Goal: Navigation & Orientation: Find specific page/section

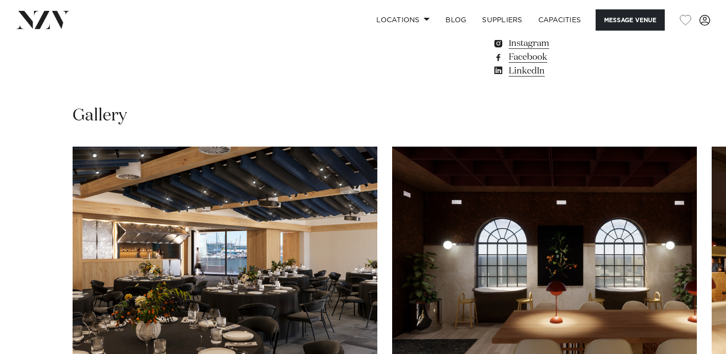
scroll to position [898, 0]
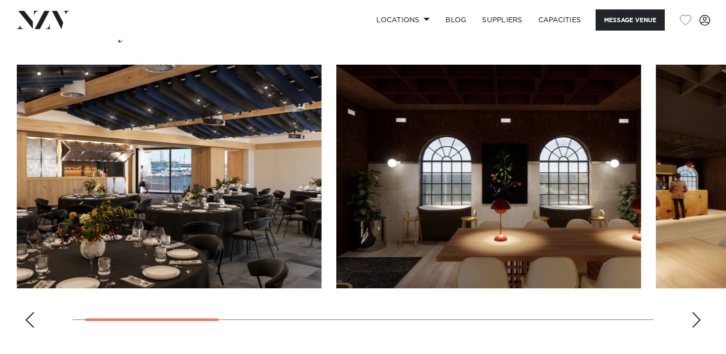
click at [165, 208] on img "1 / 8" at bounding box center [169, 177] width 305 height 224
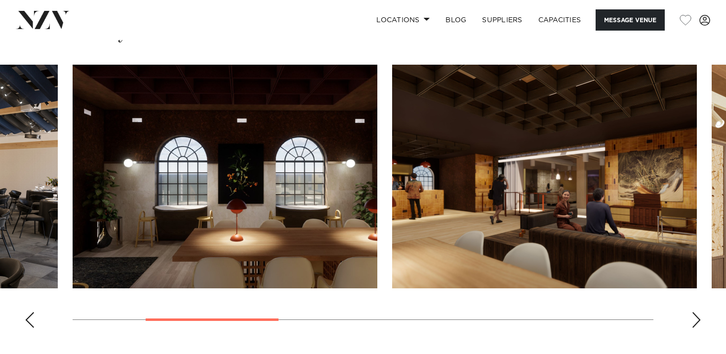
click at [73, 213] on img "2 / 8" at bounding box center [225, 177] width 305 height 224
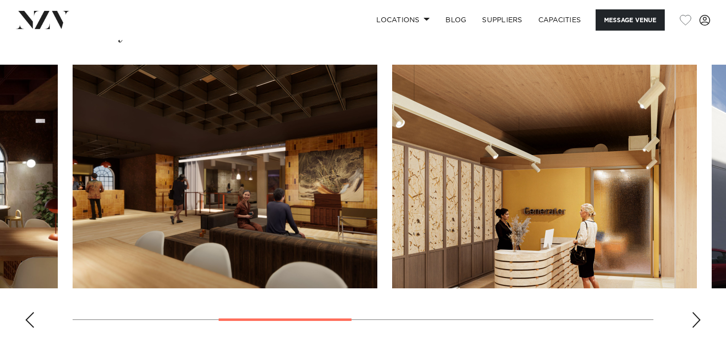
click at [73, 192] on img "3 / 8" at bounding box center [225, 177] width 305 height 224
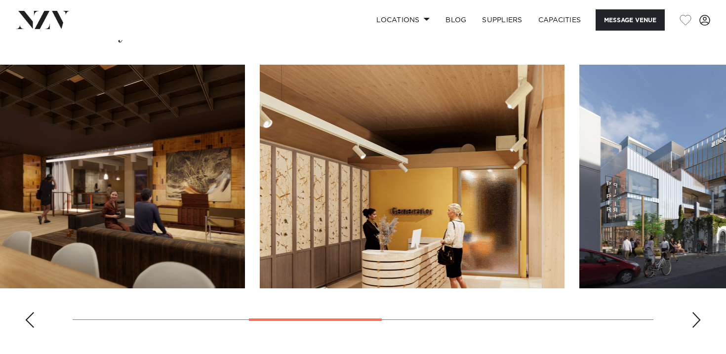
click at [534, 168] on img "4 / 8" at bounding box center [412, 177] width 305 height 224
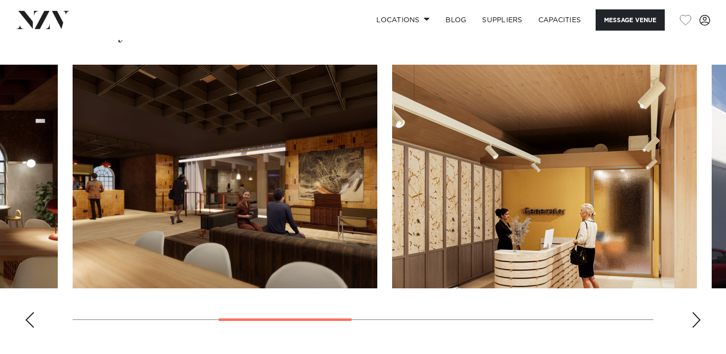
click at [377, 181] on img "3 / 8" at bounding box center [225, 177] width 305 height 224
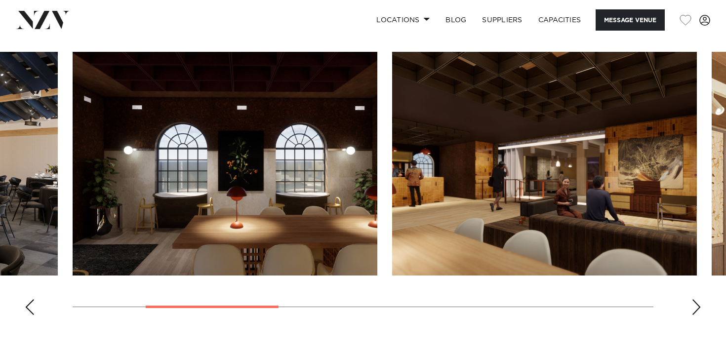
scroll to position [895, 0]
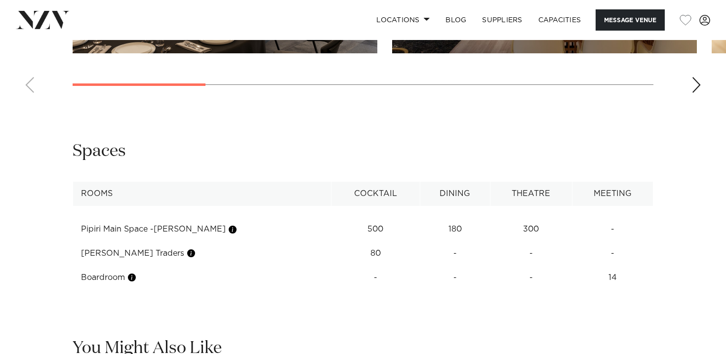
scroll to position [1079, 0]
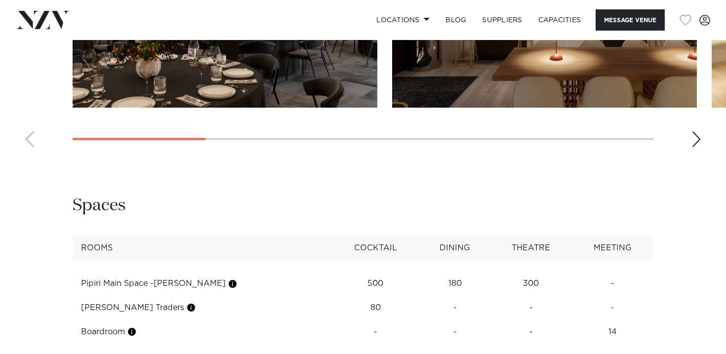
click at [521, 139] on swiper-container at bounding box center [363, 19] width 726 height 271
click at [693, 136] on div "Next slide" at bounding box center [696, 139] width 10 height 16
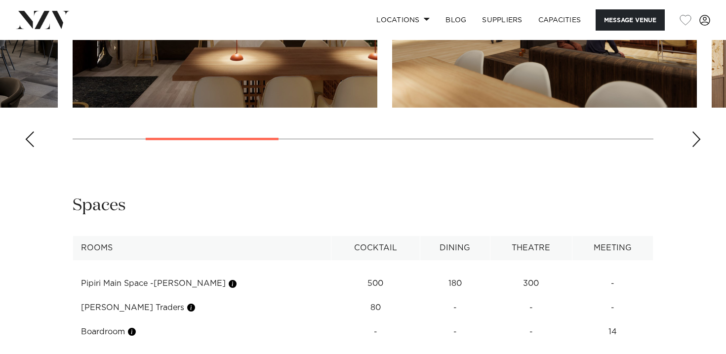
click at [693, 136] on div "Next slide" at bounding box center [696, 139] width 10 height 16
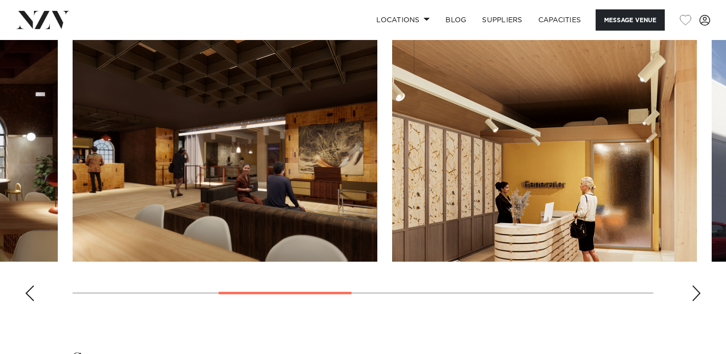
scroll to position [913, 0]
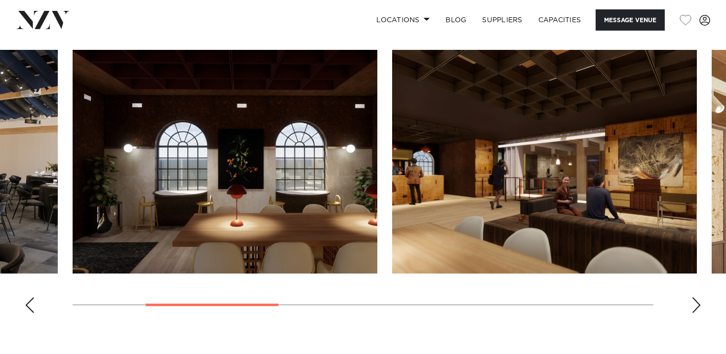
click at [473, 185] on img "3 / 8" at bounding box center [544, 162] width 305 height 224
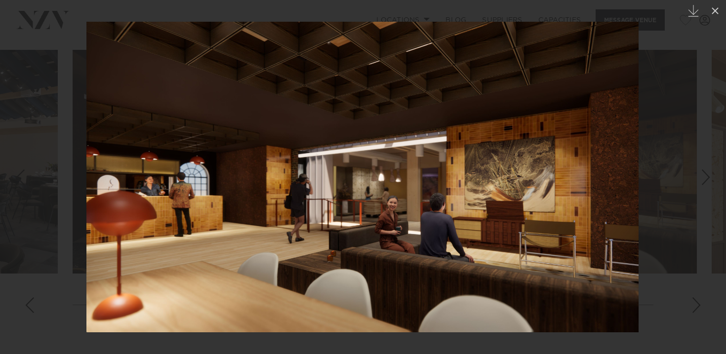
click at [637, 167] on img at bounding box center [362, 177] width 552 height 310
click at [665, 190] on div at bounding box center [363, 177] width 726 height 354
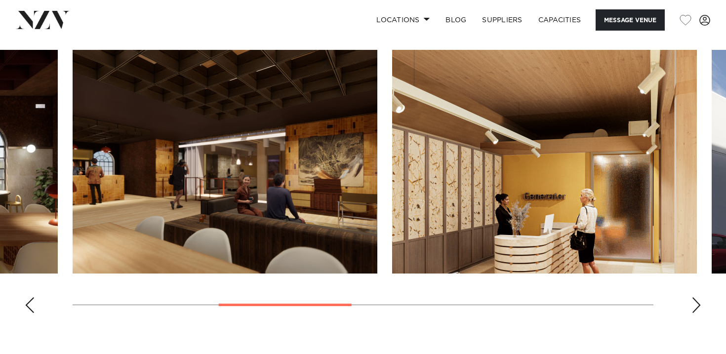
click at [460, 306] on swiper-container at bounding box center [363, 185] width 726 height 271
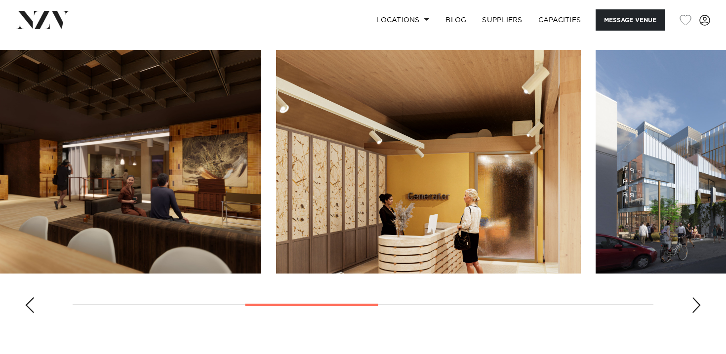
click at [467, 162] on img "4 / 8" at bounding box center [428, 162] width 305 height 224
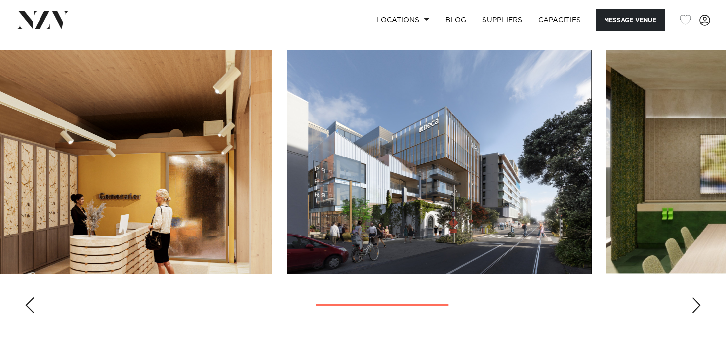
click at [54, 155] on img "4 / 8" at bounding box center [119, 162] width 305 height 224
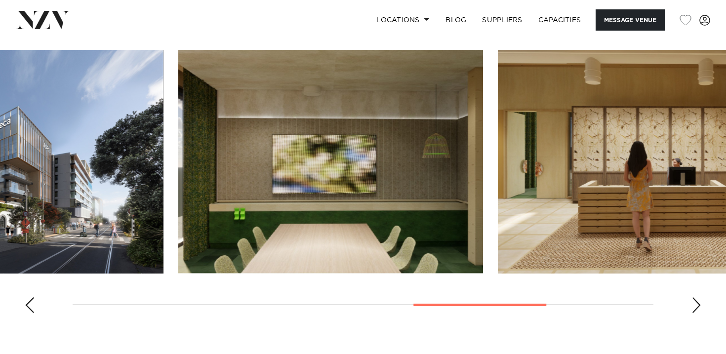
click at [33, 201] on img "5 / 8" at bounding box center [11, 162] width 305 height 224
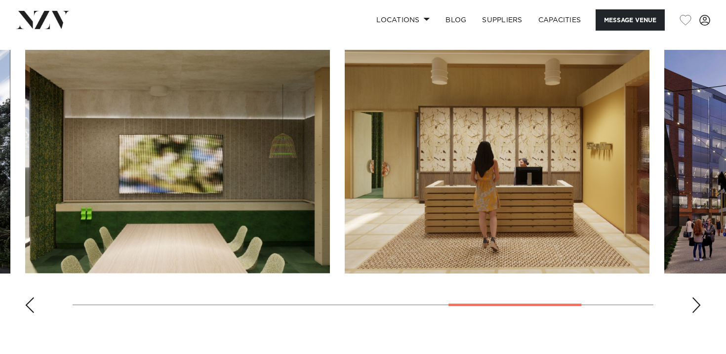
click at [477, 139] on img "7 / 8" at bounding box center [497, 162] width 305 height 224
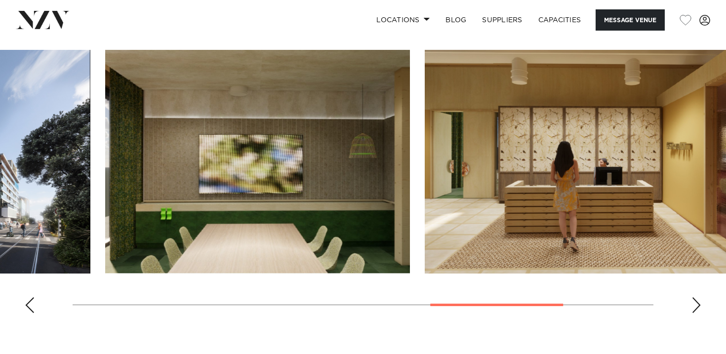
click at [410, 153] on img "6 / 8" at bounding box center [257, 162] width 305 height 224
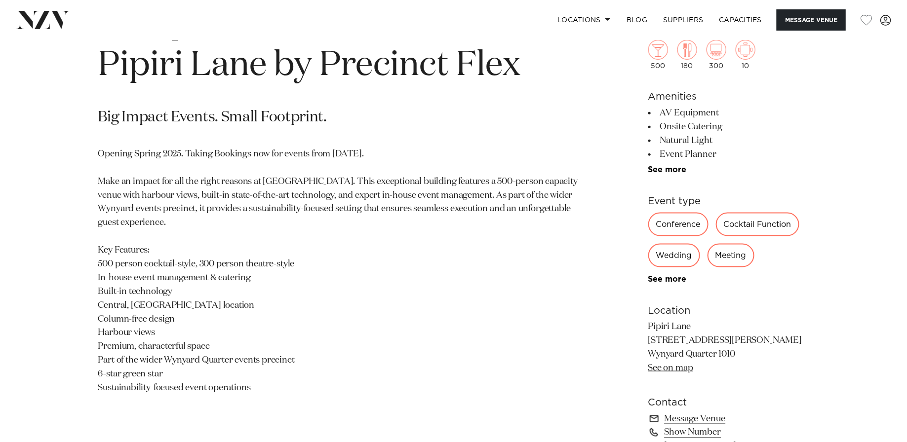
scroll to position [473, 0]
